Goal: Navigation & Orientation: Find specific page/section

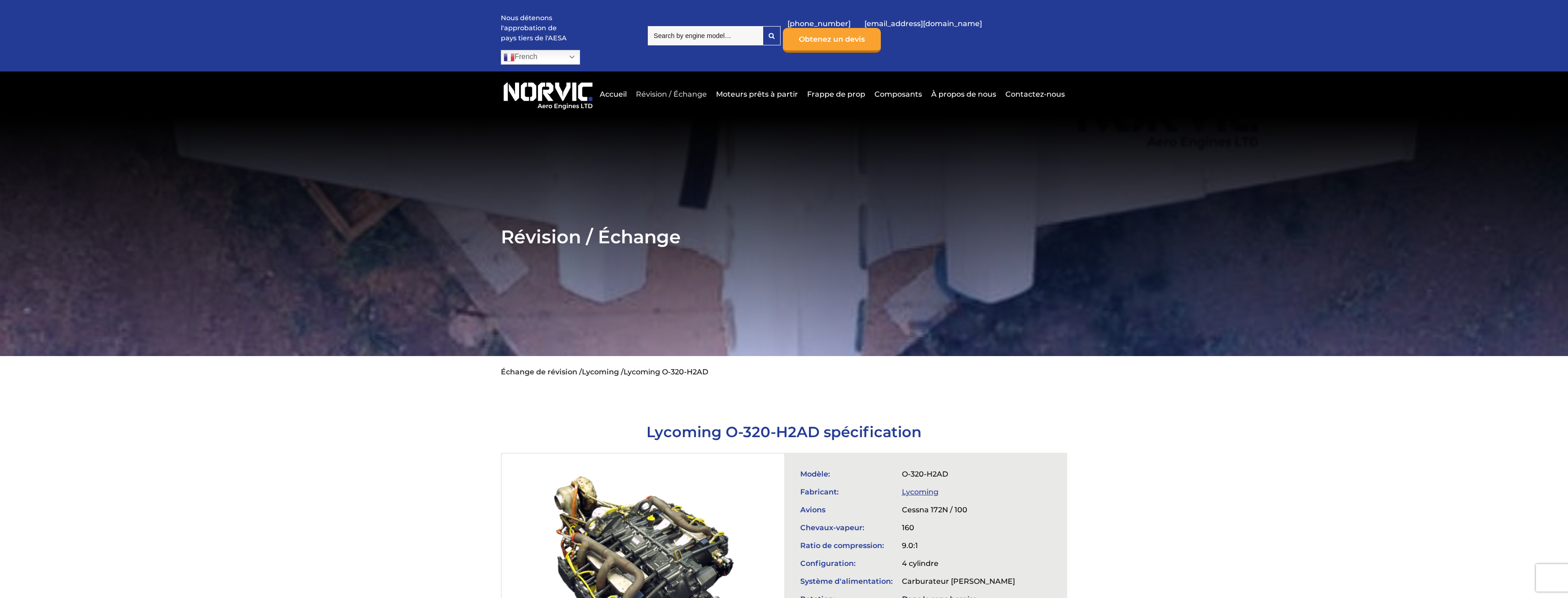
click at [695, 83] on link "Révision / Échange" at bounding box center [671, 94] width 75 height 23
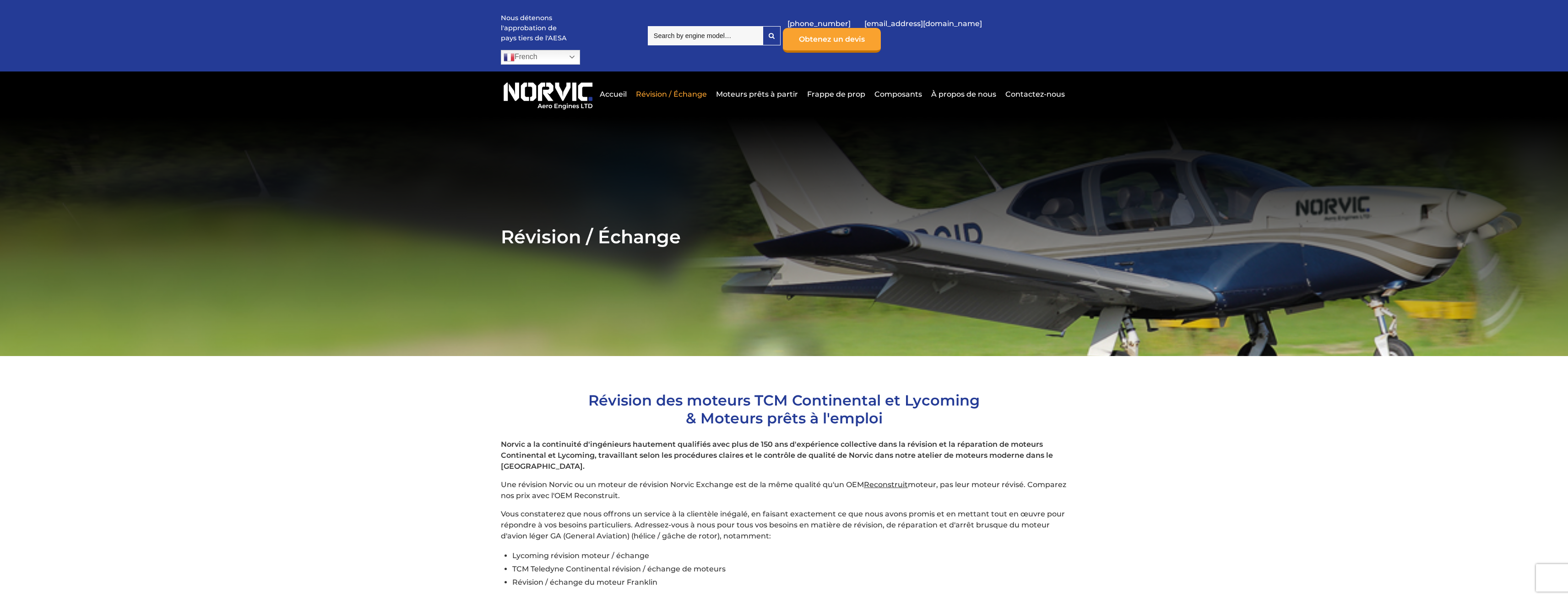
click at [777, 83] on link "Moteurs prêts à partir" at bounding box center [757, 94] width 86 height 23
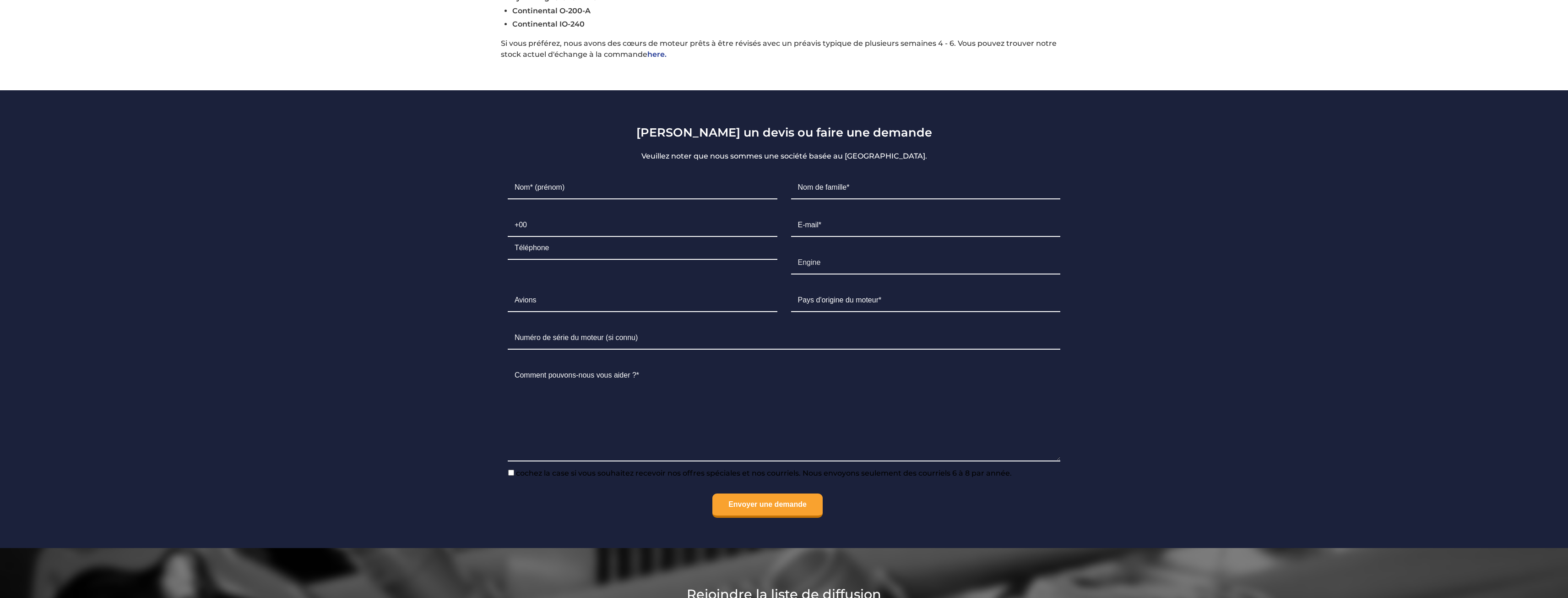
scroll to position [733, 0]
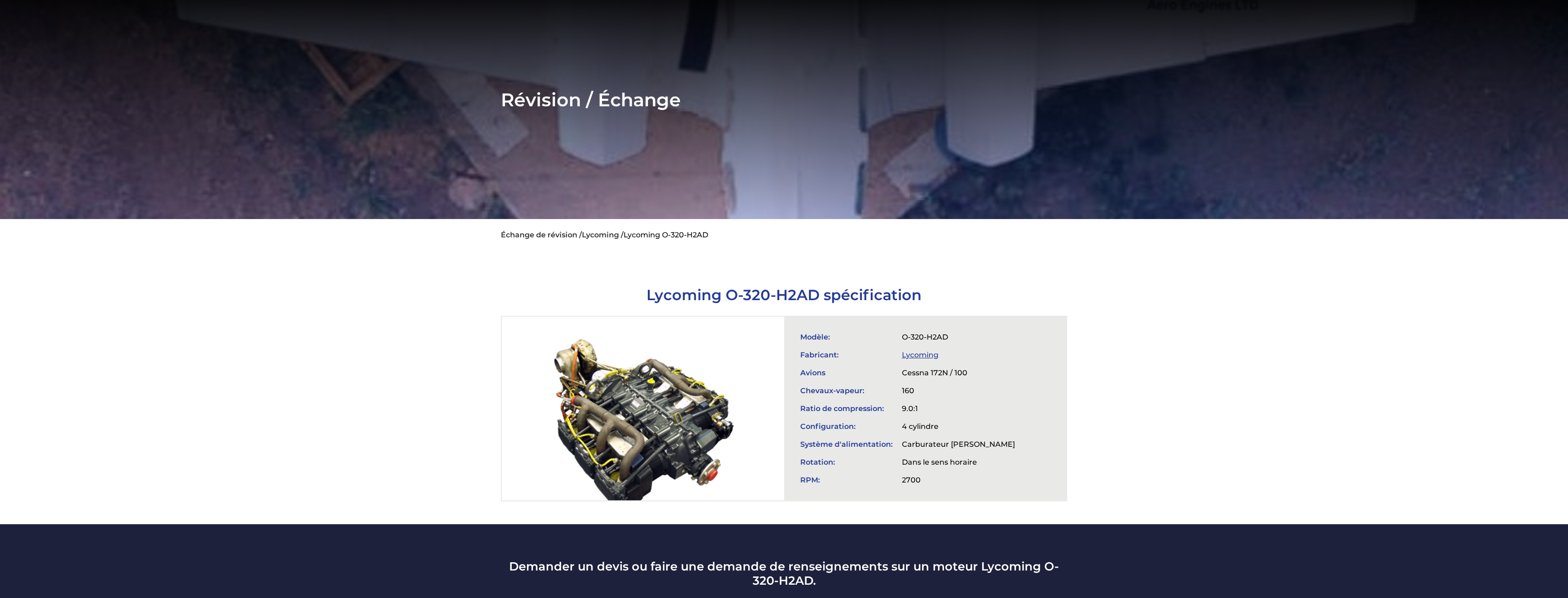
scroll to position [138, 0]
